Goal: Navigation & Orientation: Find specific page/section

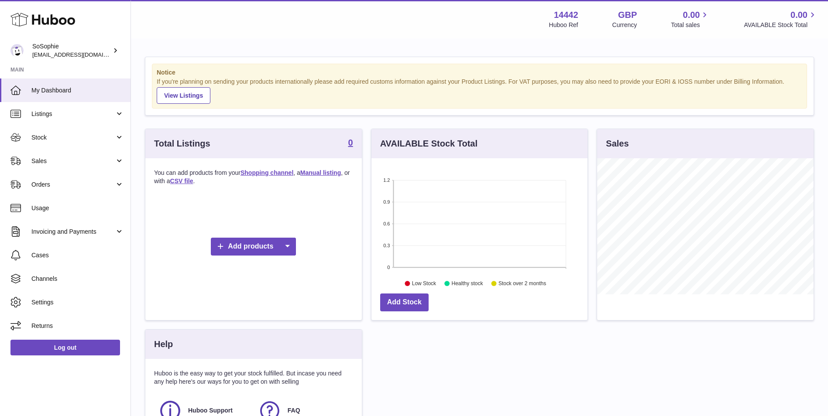
scroll to position [136, 216]
click at [74, 281] on span "Channels" at bounding box center [77, 279] width 93 height 8
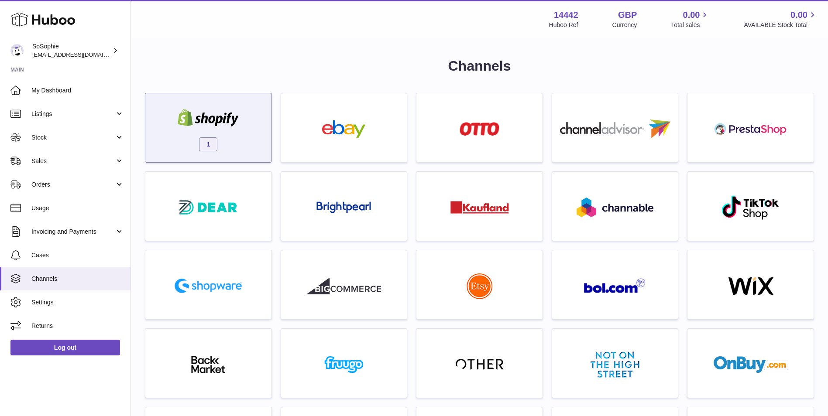
click at [228, 137] on div "1" at bounding box center [208, 130] width 117 height 56
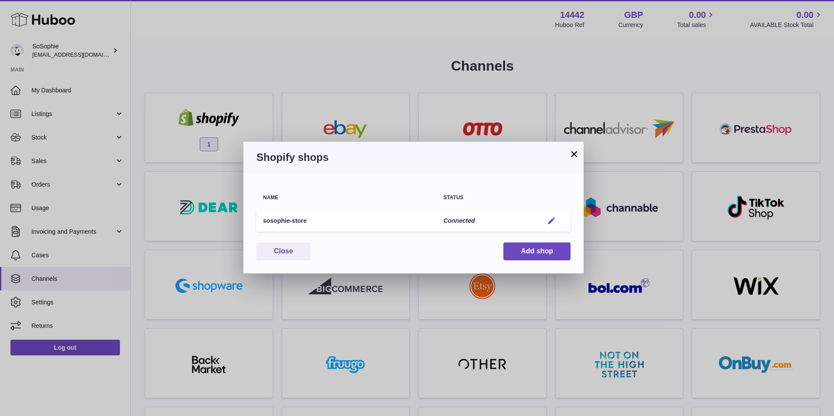
click at [553, 216] on em "button" at bounding box center [551, 220] width 9 height 9
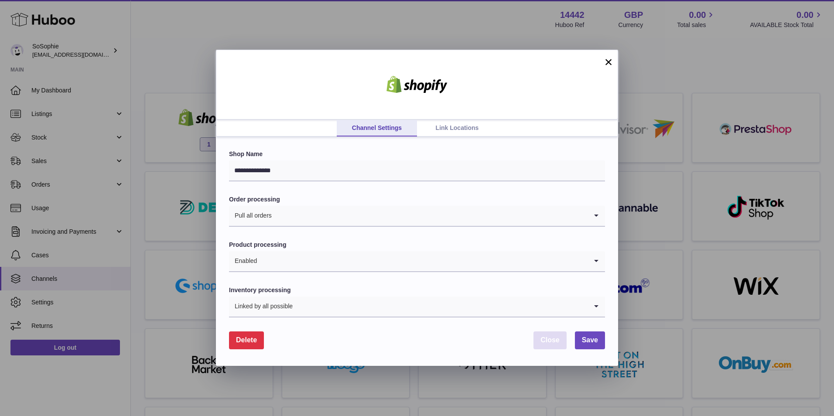
click at [538, 344] on button "Close" at bounding box center [550, 341] width 33 height 18
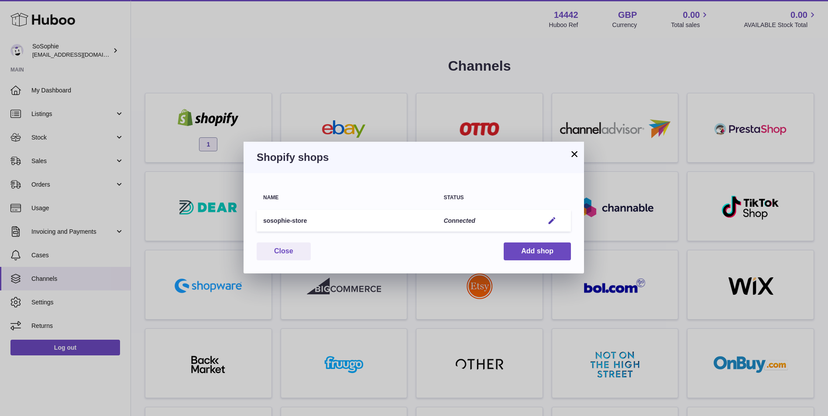
click at [574, 157] on button "×" at bounding box center [574, 154] width 10 height 10
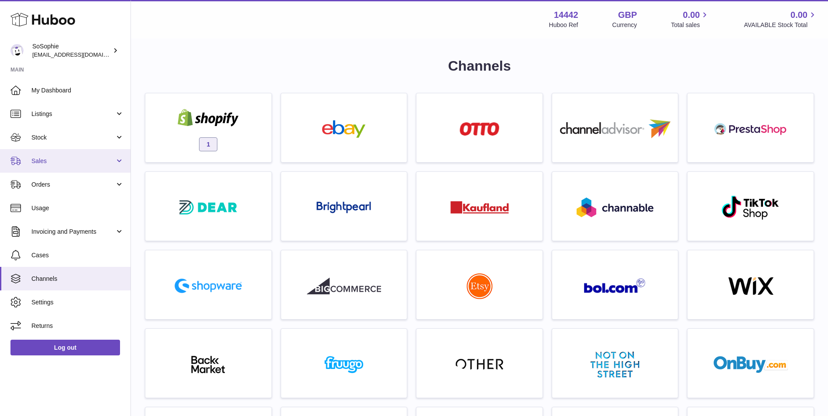
click at [64, 165] on span "Sales" at bounding box center [72, 161] width 83 height 8
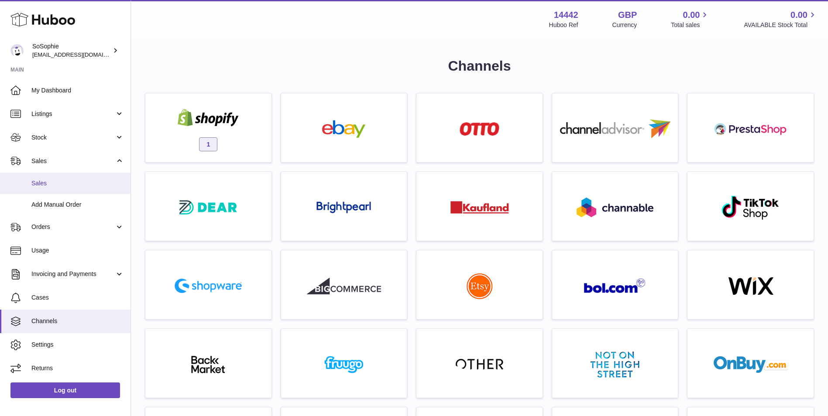
click at [71, 190] on link "Sales" at bounding box center [65, 183] width 130 height 21
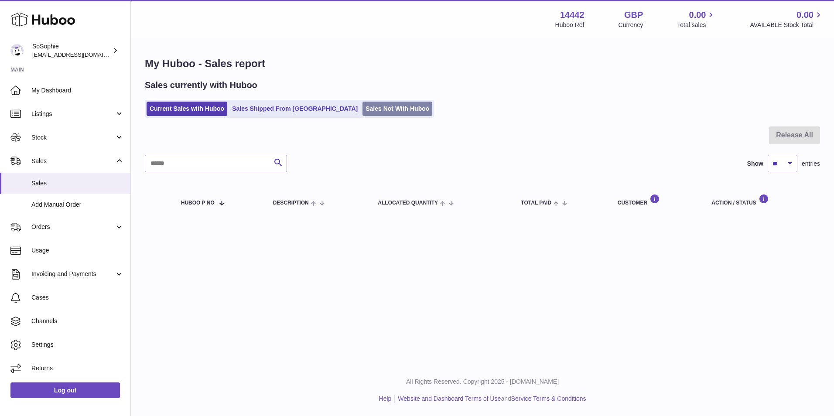
click at [363, 115] on link "Sales Not With Huboo" at bounding box center [398, 109] width 70 height 14
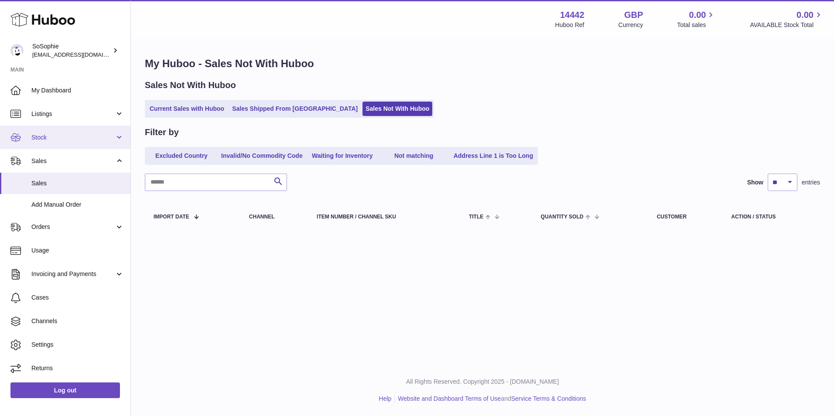
click at [65, 135] on span "Stock" at bounding box center [72, 138] width 83 height 8
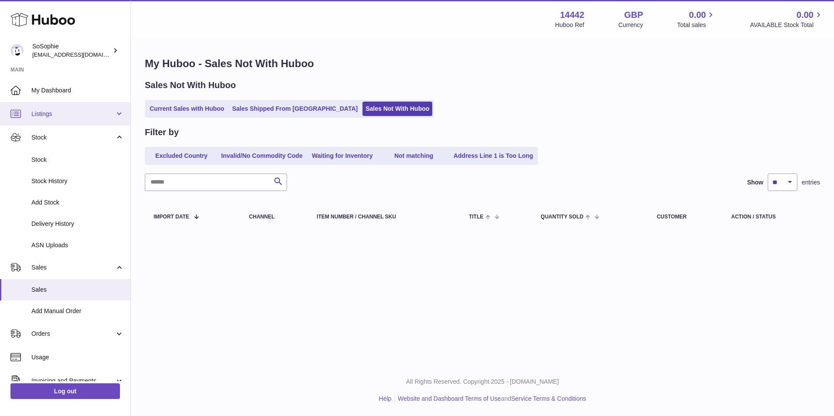
click at [92, 118] on link "Listings" at bounding box center [65, 114] width 130 height 24
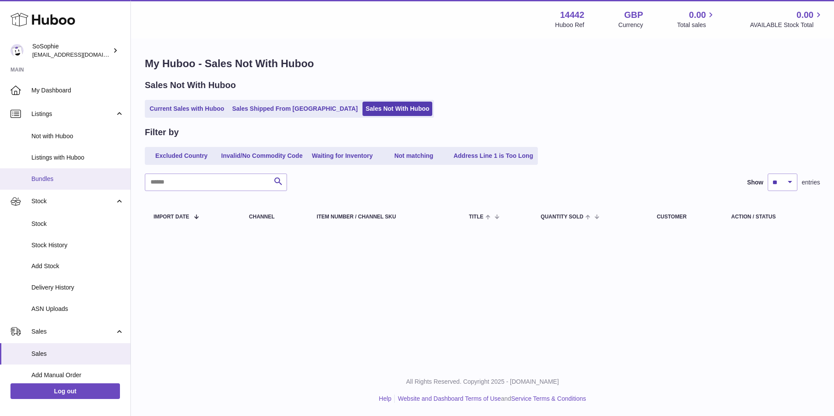
click at [82, 187] on link "Bundles" at bounding box center [65, 178] width 130 height 21
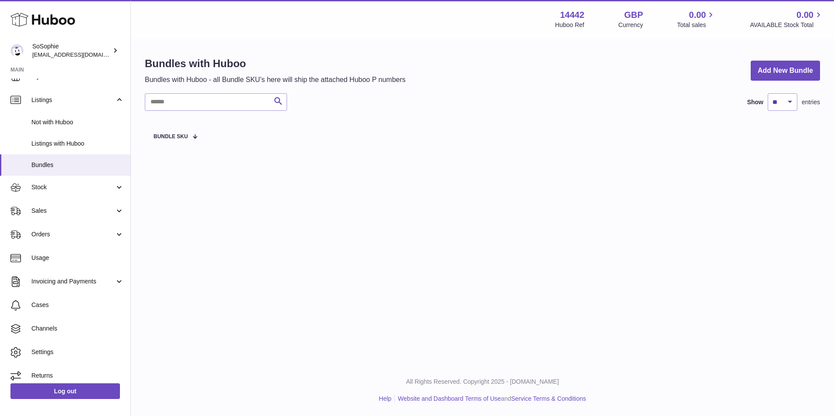
scroll to position [21, 0]
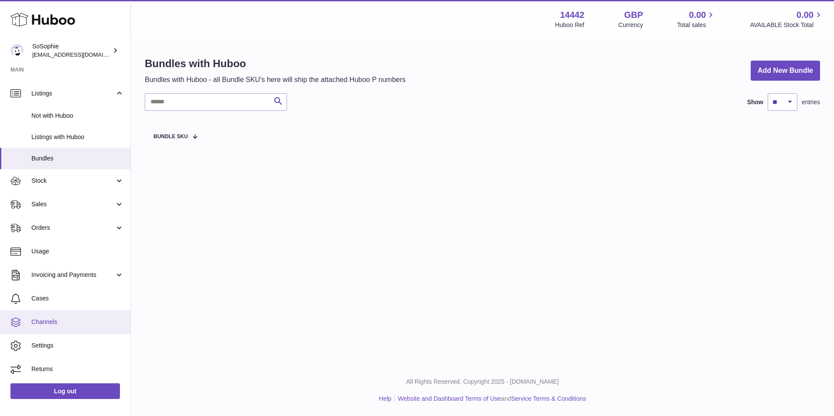
click at [84, 319] on span "Channels" at bounding box center [77, 322] width 93 height 8
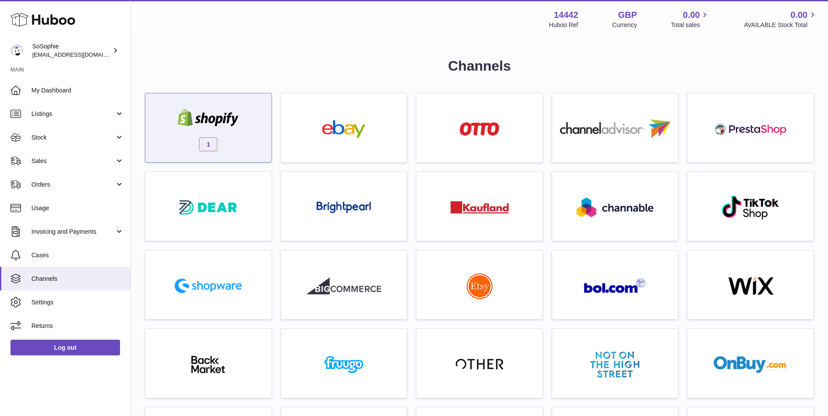
click at [242, 119] on img at bounding box center [208, 117] width 74 height 17
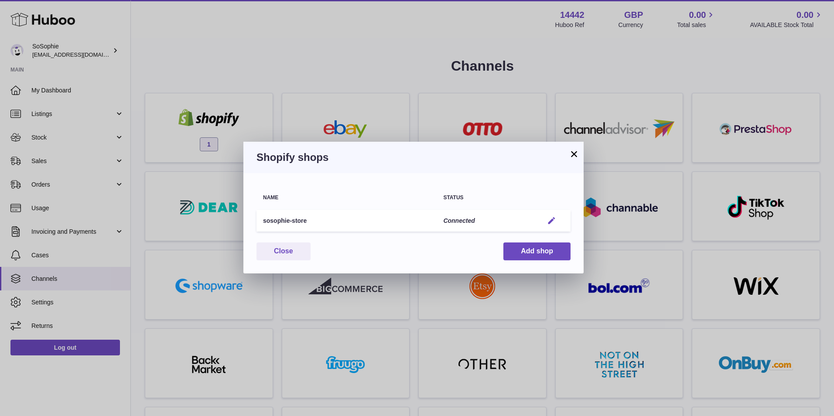
click at [558, 220] on button "Edit" at bounding box center [552, 220] width 16 height 9
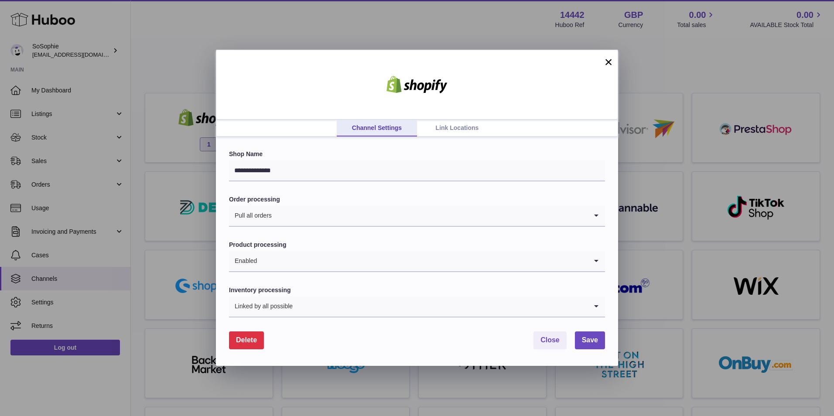
click at [454, 133] on link "Link Locations" at bounding box center [457, 128] width 80 height 17
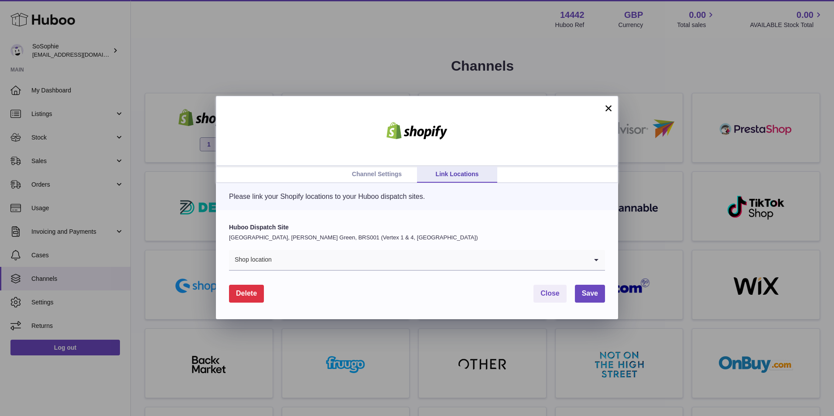
click at [609, 109] on button "×" at bounding box center [608, 108] width 10 height 10
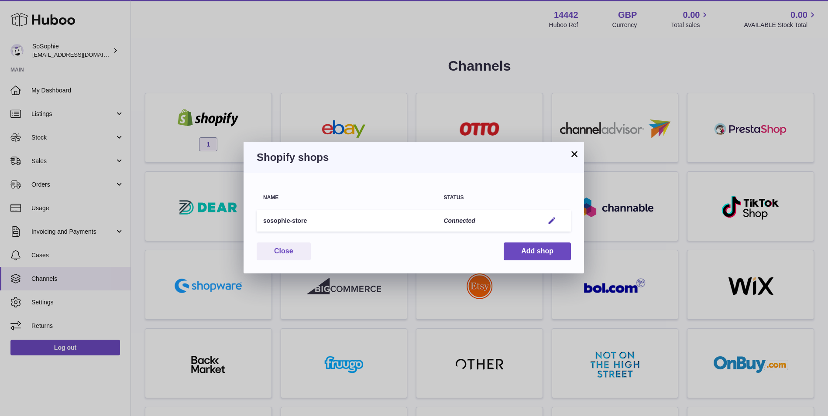
click at [576, 156] on button "×" at bounding box center [574, 154] width 10 height 10
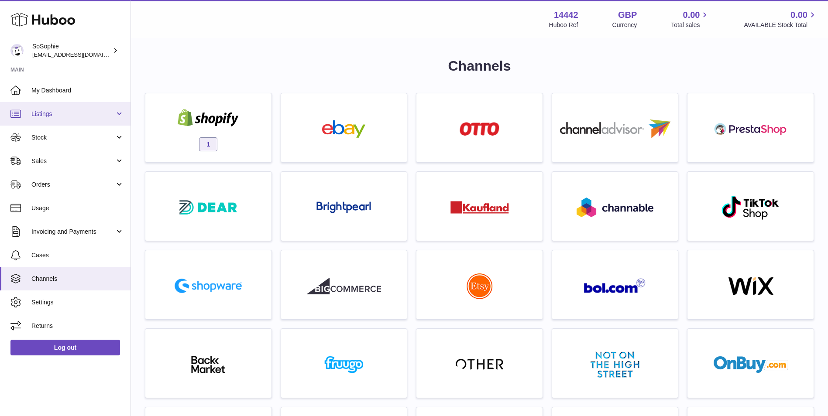
click at [40, 110] on span "Listings" at bounding box center [72, 114] width 83 height 8
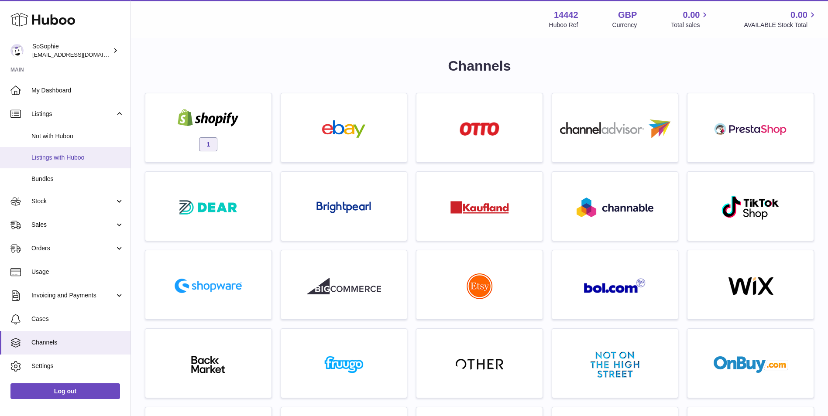
click at [71, 155] on span "Listings with Huboo" at bounding box center [77, 158] width 93 height 8
